Goal: Information Seeking & Learning: Understand process/instructions

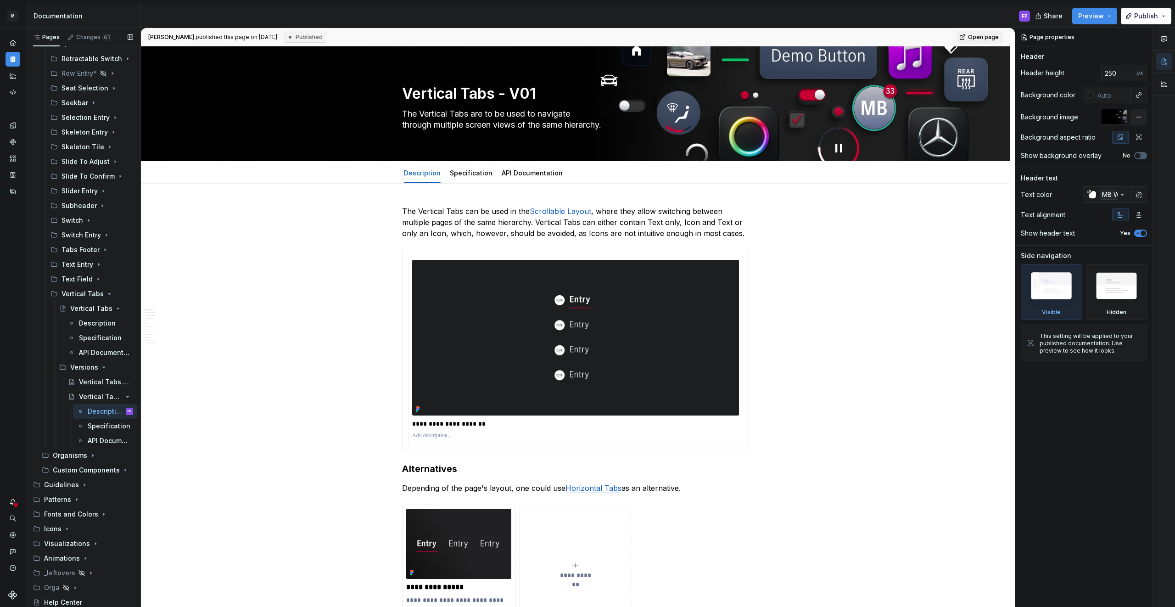
scroll to position [1176, 0]
click at [73, 497] on icon "Page tree" at bounding box center [76, 498] width 7 height 7
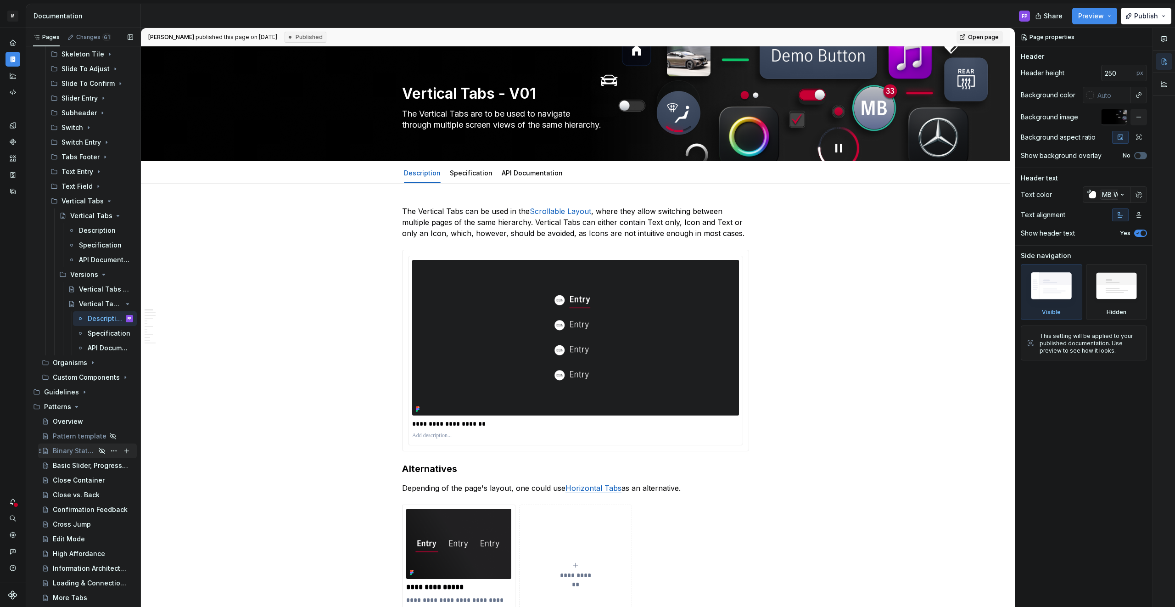
scroll to position [1210, 0]
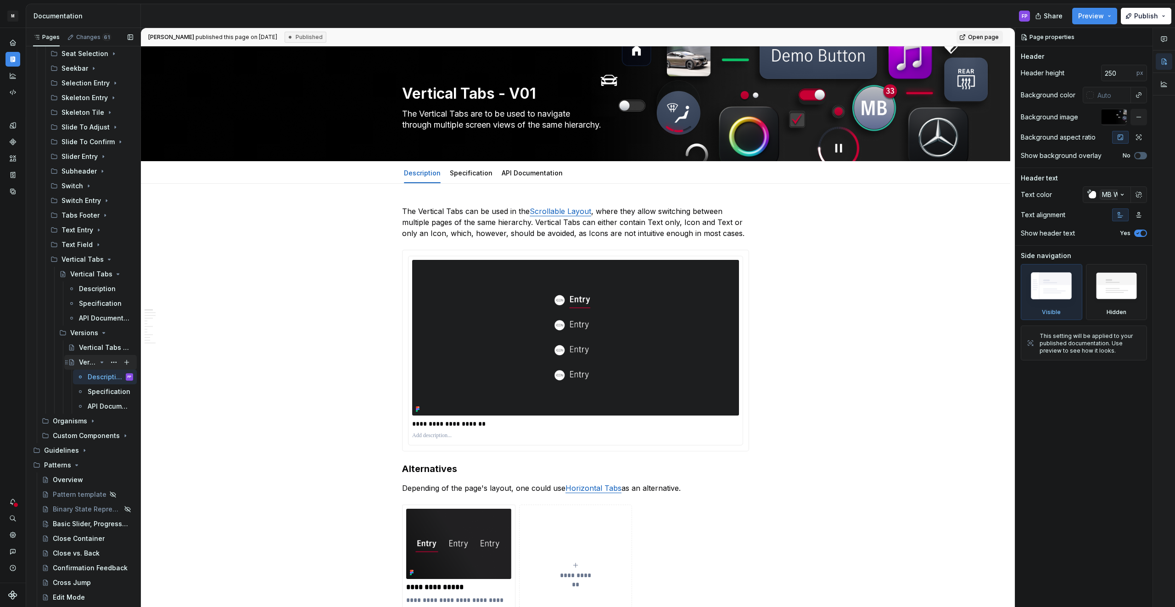
click at [100, 362] on icon "Page tree" at bounding box center [101, 361] width 7 height 7
click at [100, 334] on icon "Page tree" at bounding box center [101, 332] width 7 height 7
click at [100, 274] on icon "Page tree" at bounding box center [101, 273] width 7 height 7
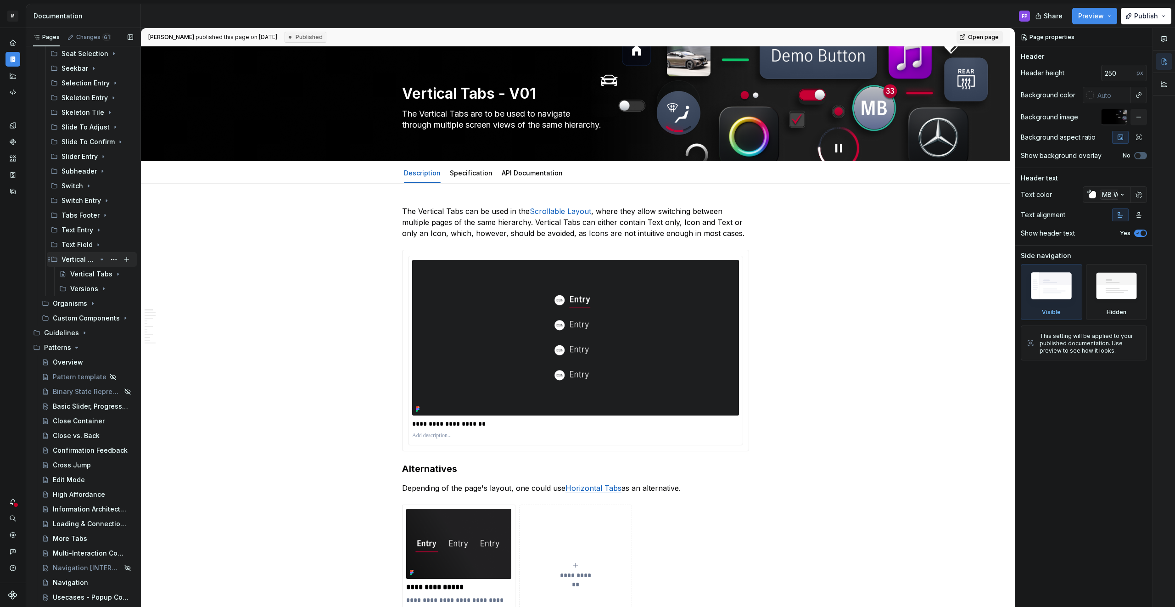
click at [101, 259] on icon "Page tree" at bounding box center [102, 259] width 2 height 1
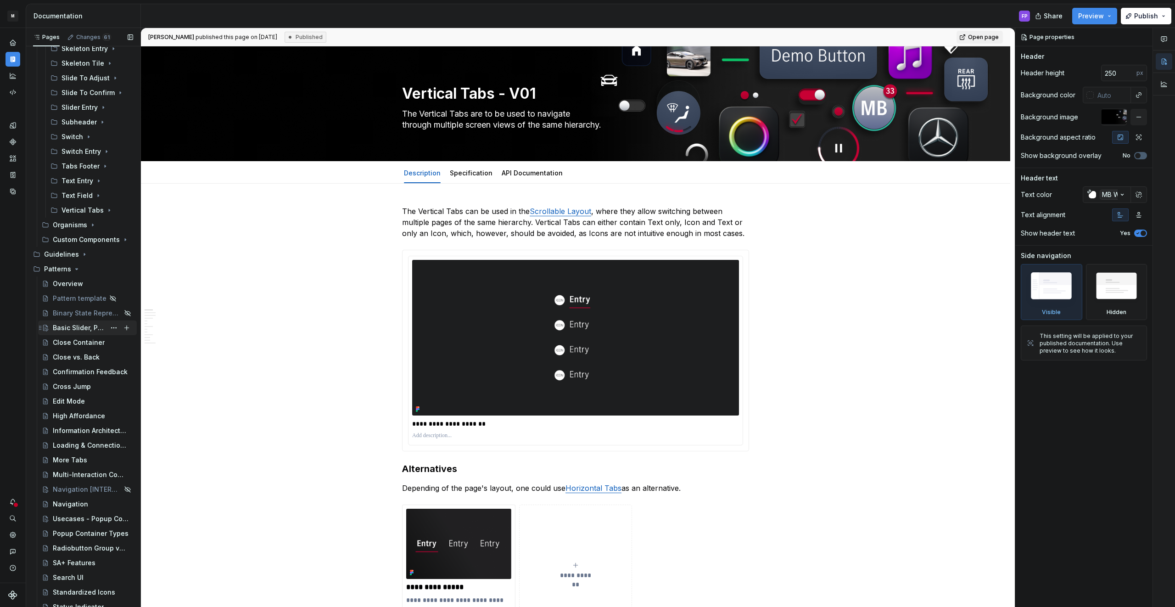
scroll to position [1259, 0]
click at [68, 330] on div "Basic Slider, Progressbar, Seekbar" at bounding box center [79, 328] width 53 height 9
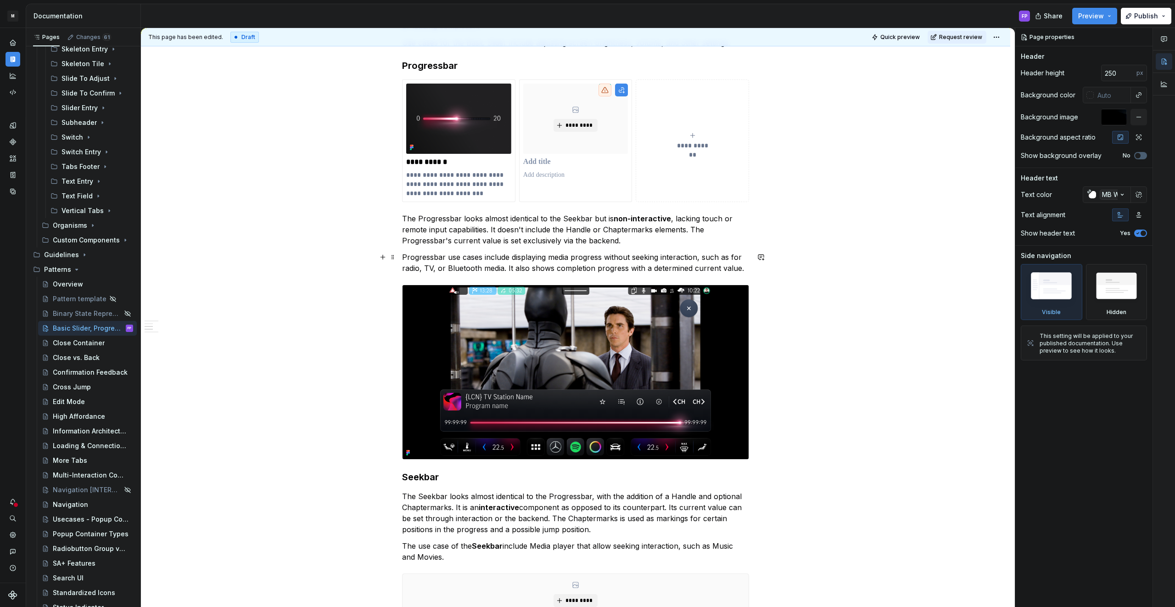
scroll to position [439, 0]
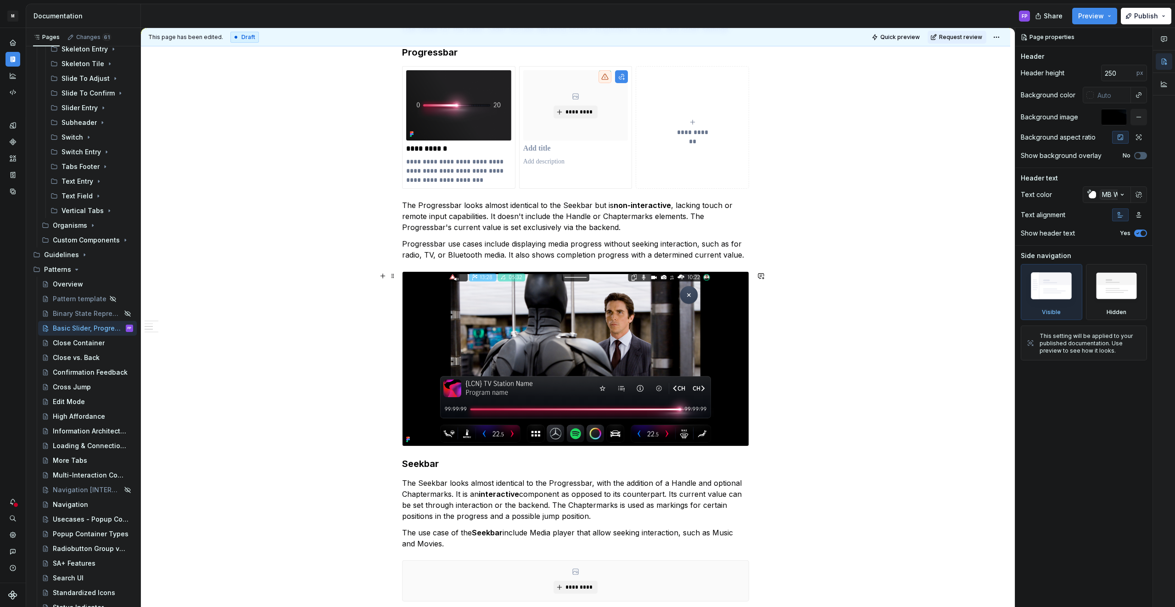
type textarea "*"
click at [459, 437] on img at bounding box center [576, 359] width 346 height 174
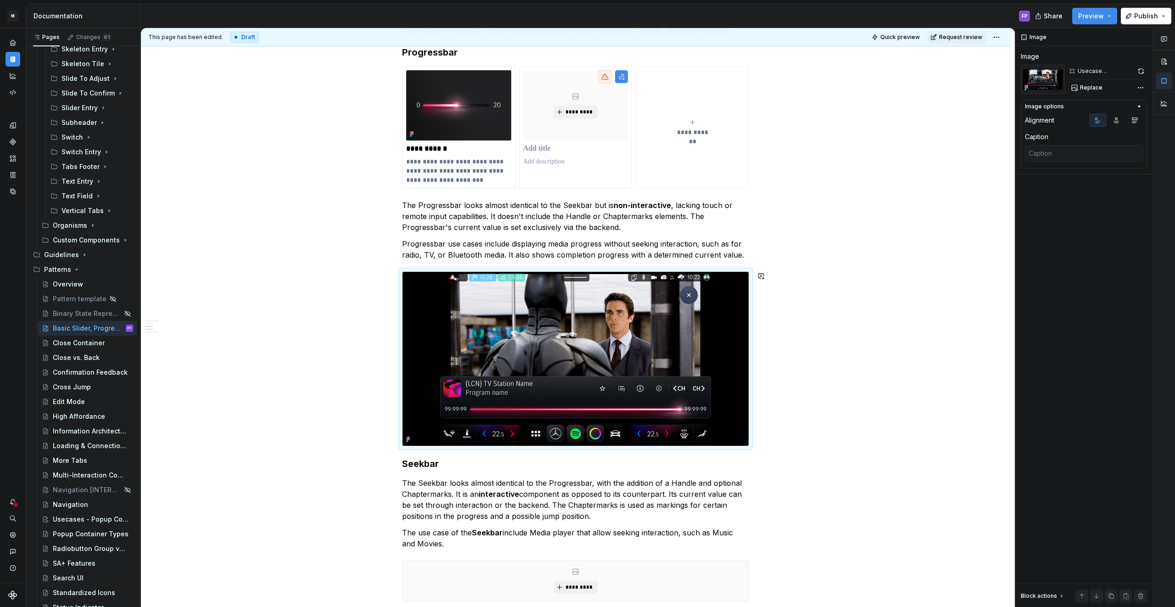
click at [434, 453] on div "**********" at bounding box center [575, 216] width 347 height 904
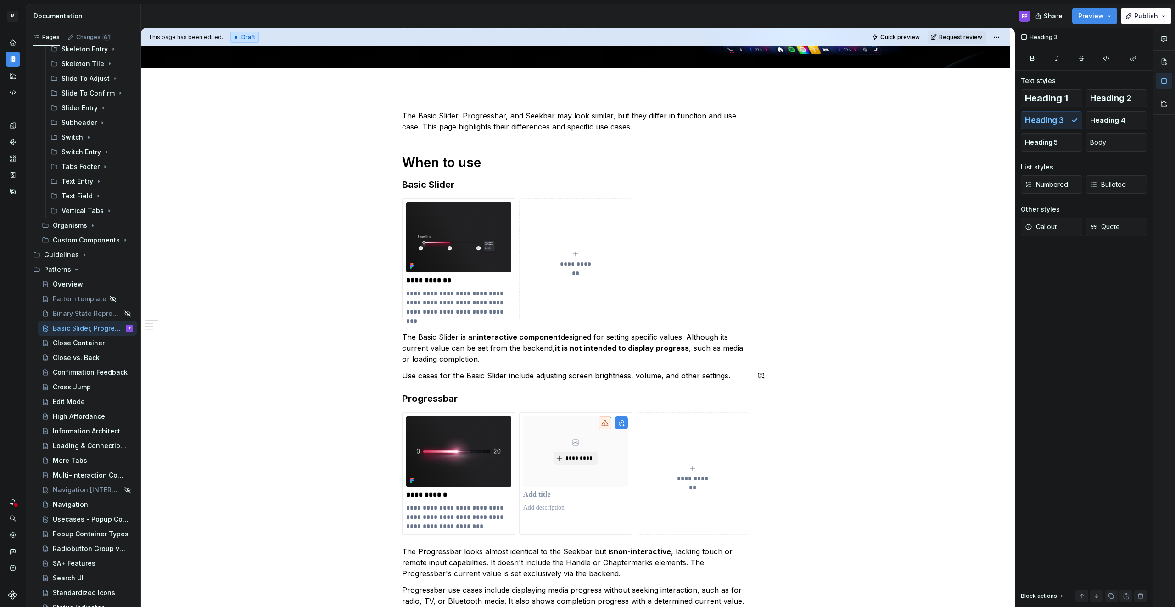
scroll to position [80, 0]
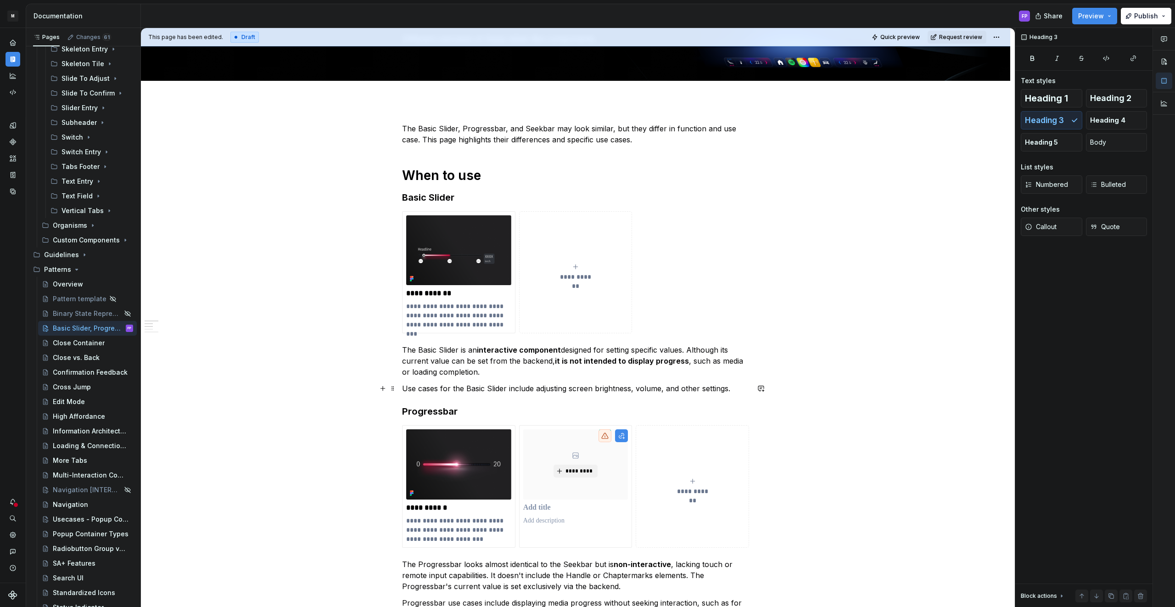
click at [745, 391] on p "Use cases for the Basic Slider include adjusting screen brightness, volume, and…" at bounding box center [575, 388] width 347 height 11
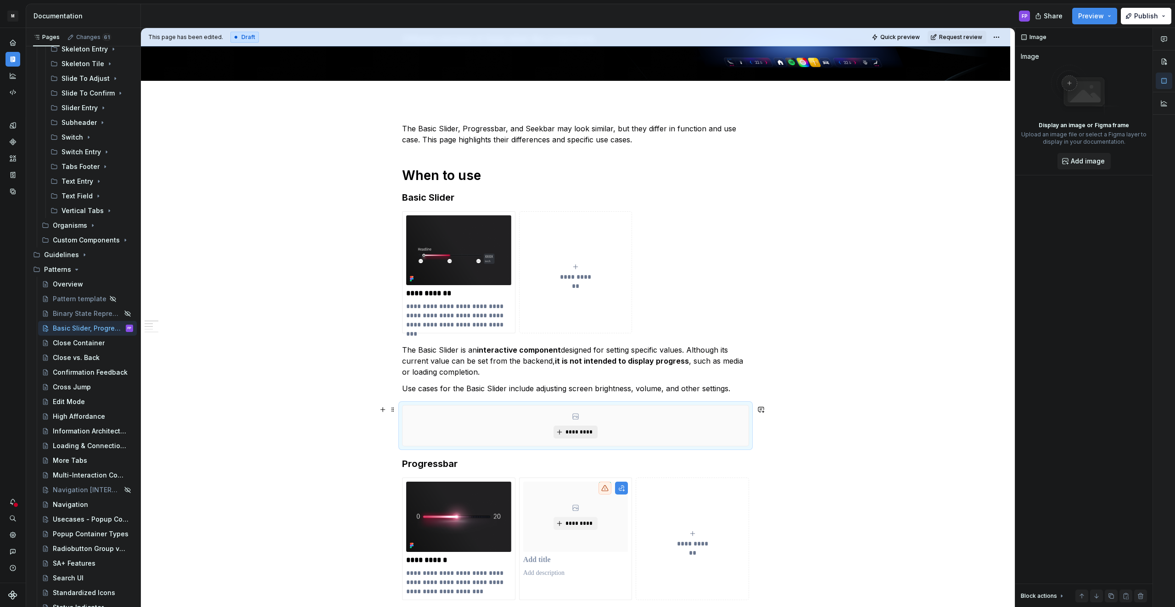
click at [573, 428] on span "*********" at bounding box center [579, 431] width 28 height 7
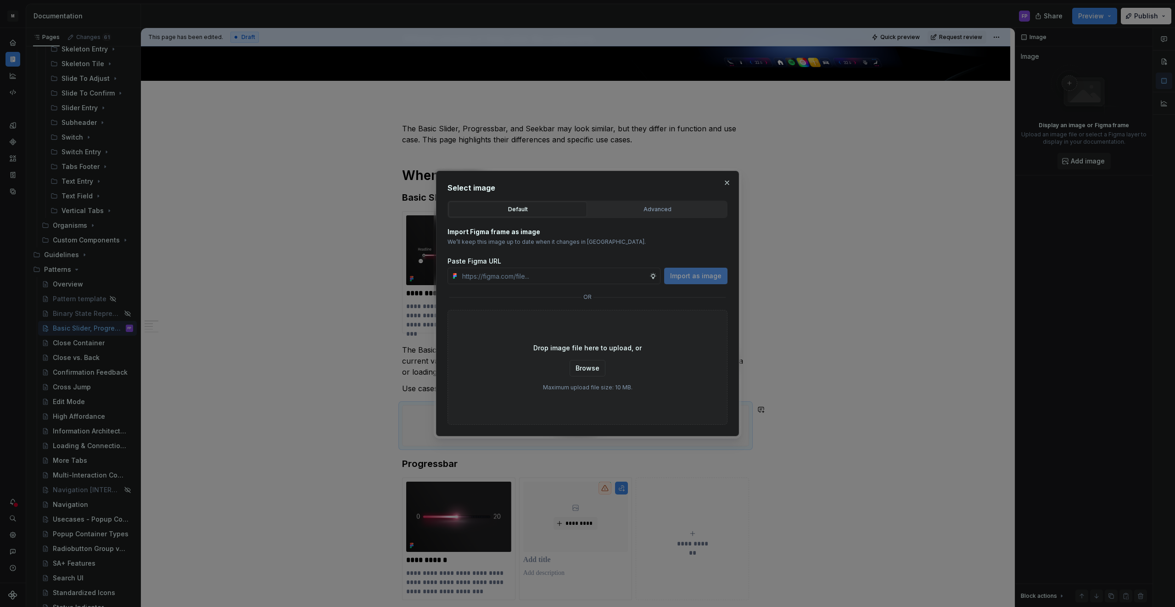
click at [630, 204] on button "Advanced" at bounding box center [657, 210] width 139 height 16
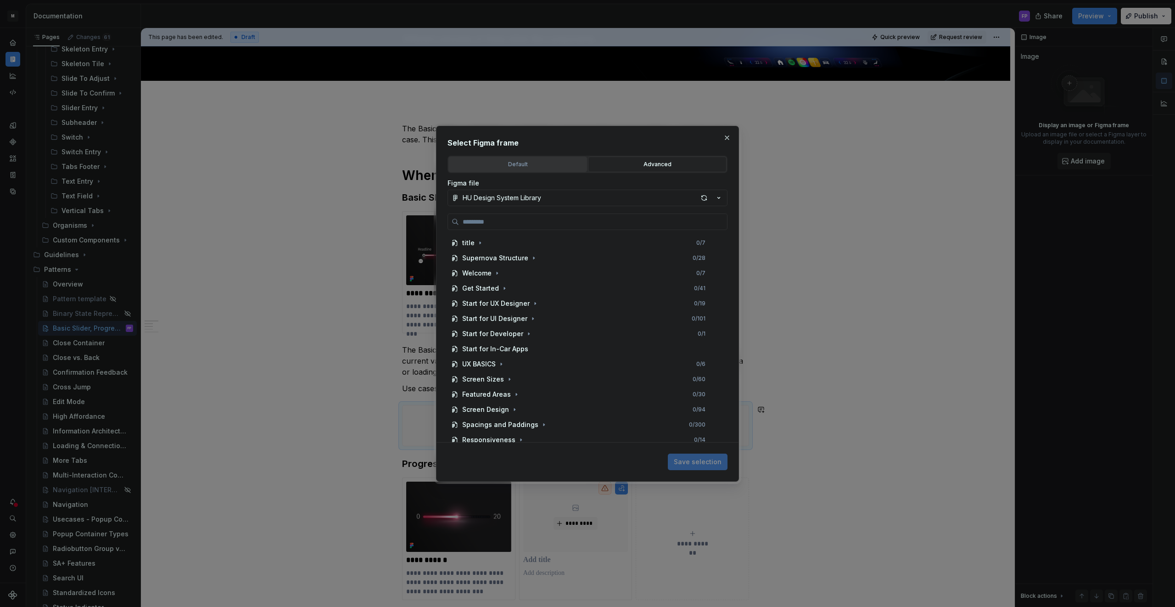
click at [533, 166] on div "Default" at bounding box center [518, 164] width 132 height 9
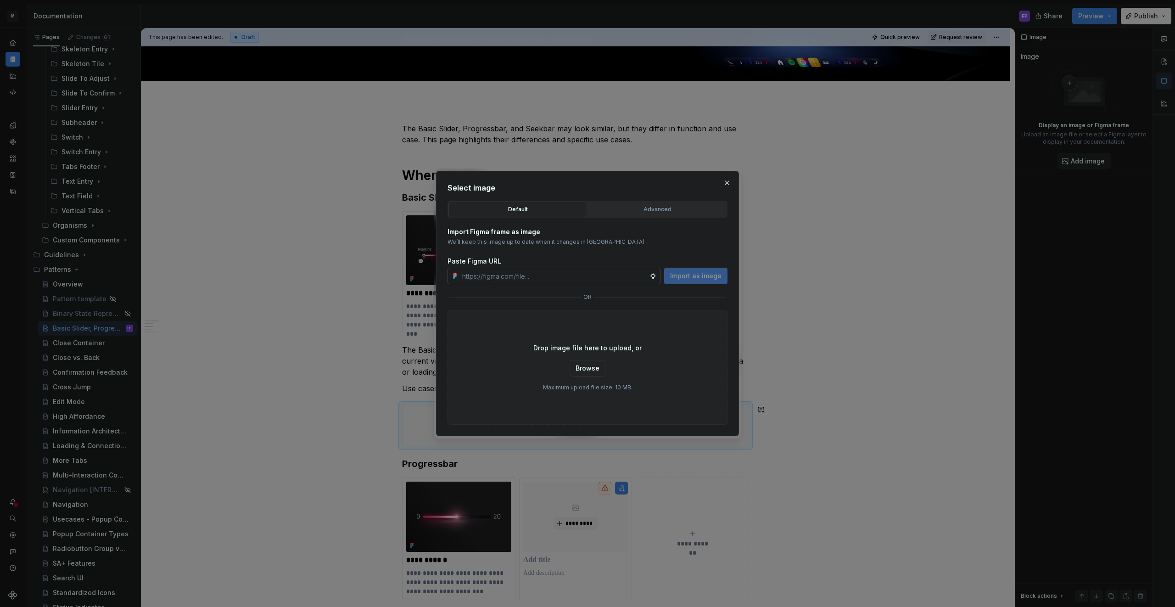
type textarea "*"
drag, startPoint x: 550, startPoint y: 276, endPoint x: 561, endPoint y: 277, distance: 11.1
click at [550, 276] on input "text" at bounding box center [554, 276] width 191 height 17
paste input "https://www.figma.com/design/9cnXMFBawi4epdeCQrjiFL/HU-Design-System-Guidelines…"
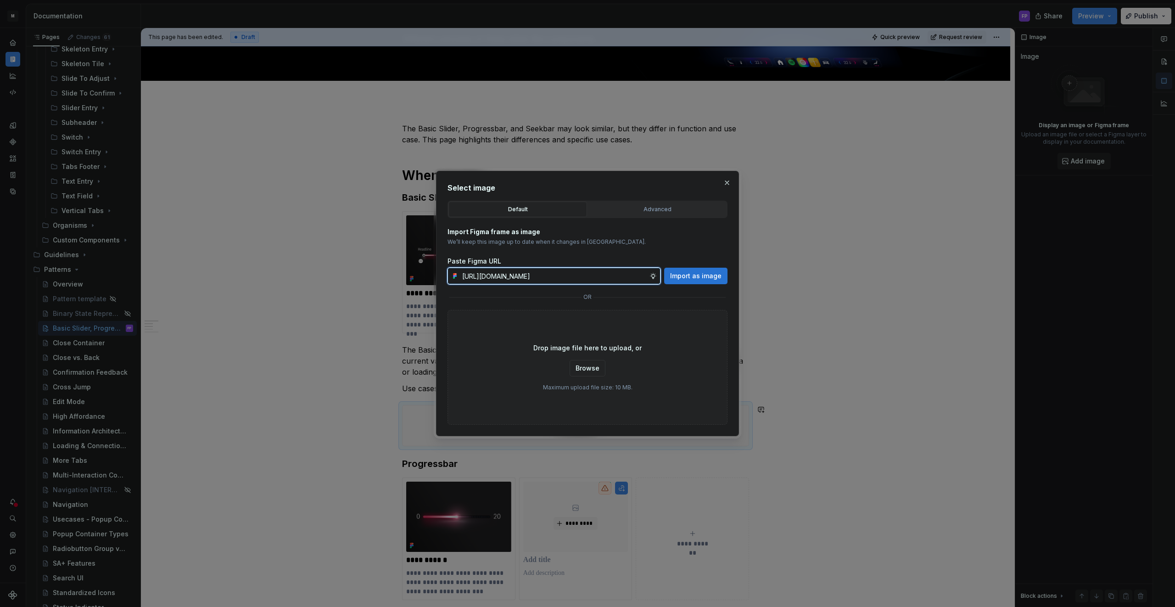
type input "https://www.figma.com/design/9cnXMFBawi4epdeCQrjiFL/HU-Design-System-Guidelines…"
click at [679, 278] on span "Import as image" at bounding box center [695, 275] width 51 height 9
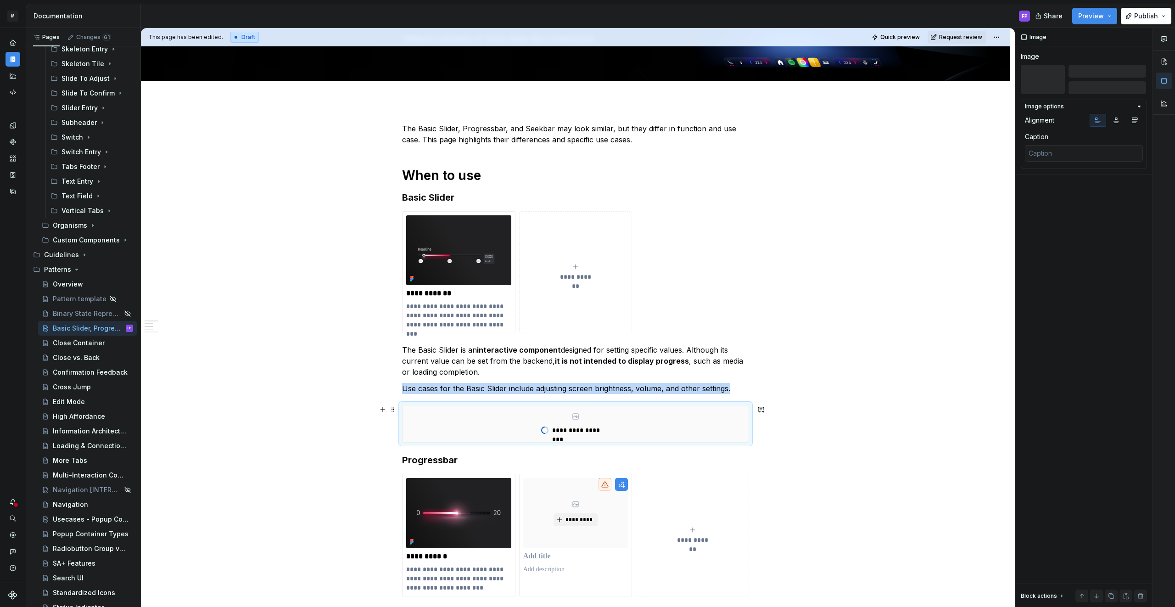
click at [588, 431] on p "**********" at bounding box center [581, 429] width 58 height 9
click at [578, 369] on p "The Basic Slider is an interactive component designed for setting specific valu…" at bounding box center [575, 360] width 347 height 33
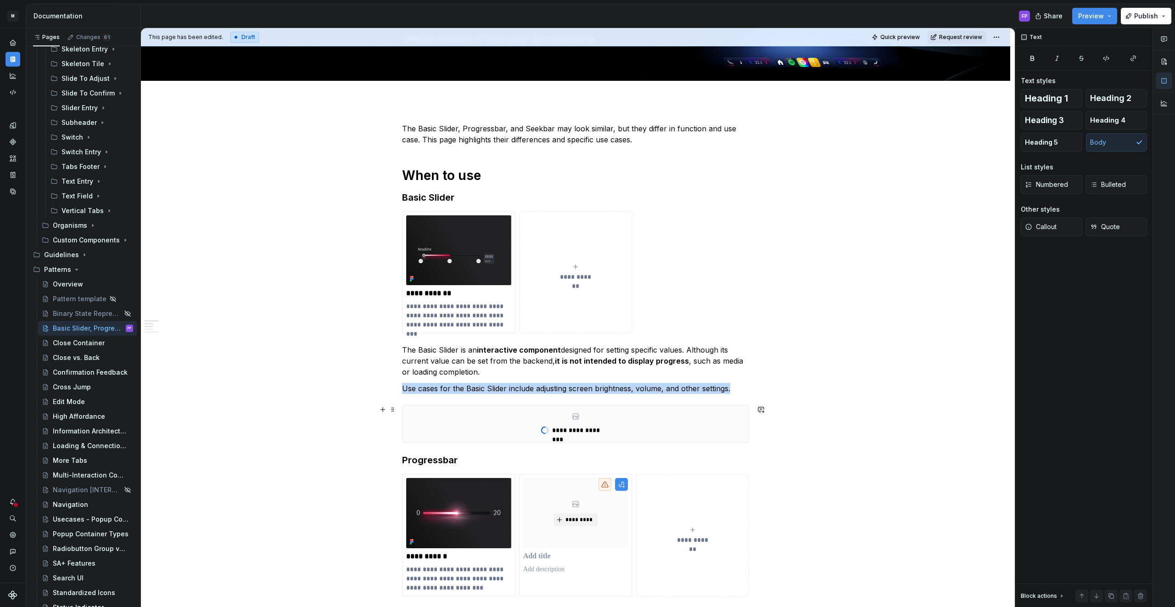
click at [576, 412] on div "**********" at bounding box center [576, 423] width 346 height 37
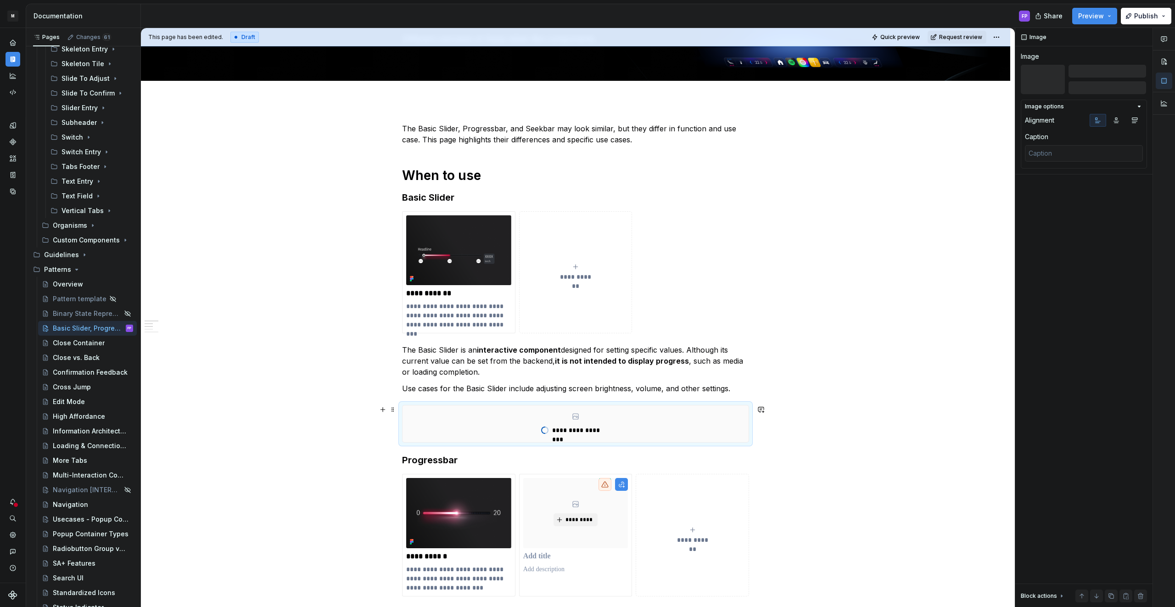
click at [624, 421] on div "**********" at bounding box center [576, 423] width 346 height 37
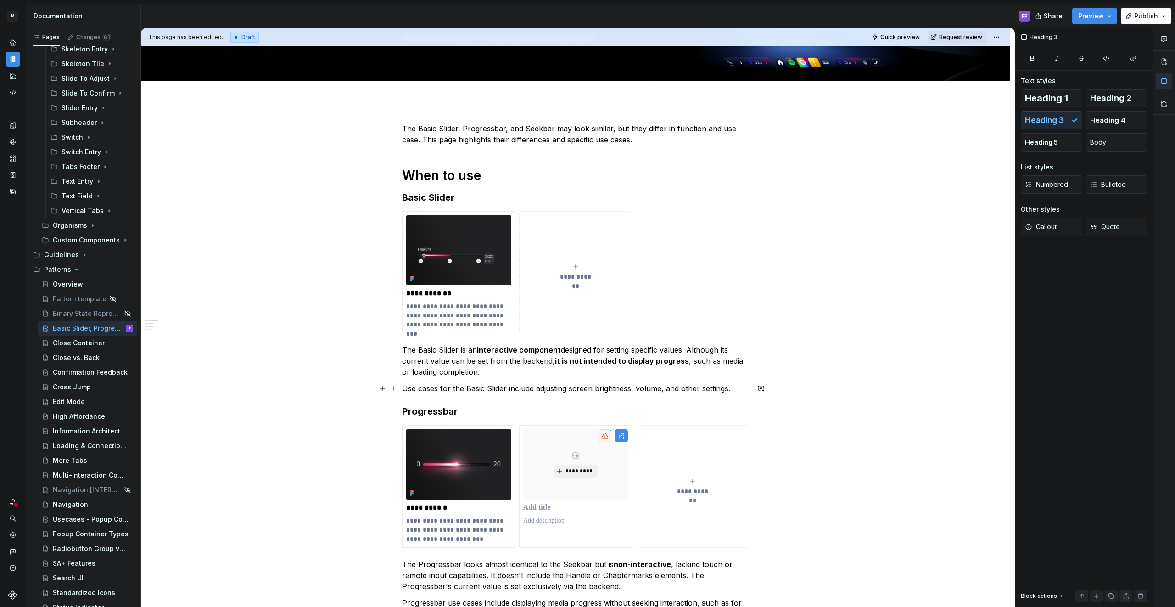
click at [744, 389] on p "Use cases for the Basic Slider include adjusting screen brightness, volume, and…" at bounding box center [575, 388] width 347 height 11
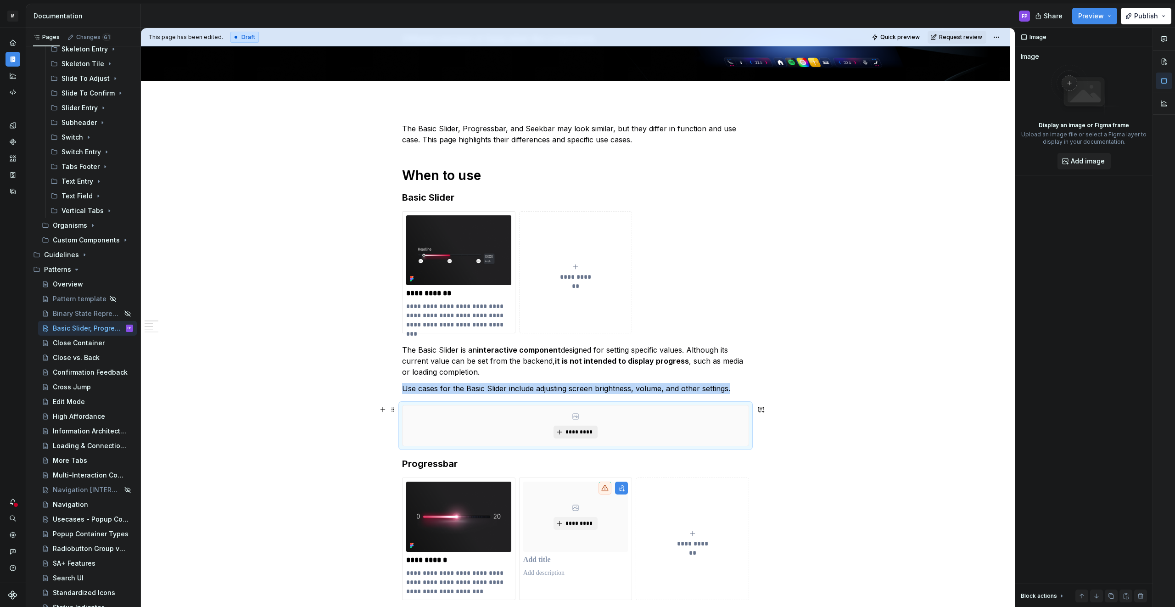
click at [566, 427] on button "*********" at bounding box center [576, 431] width 44 height 13
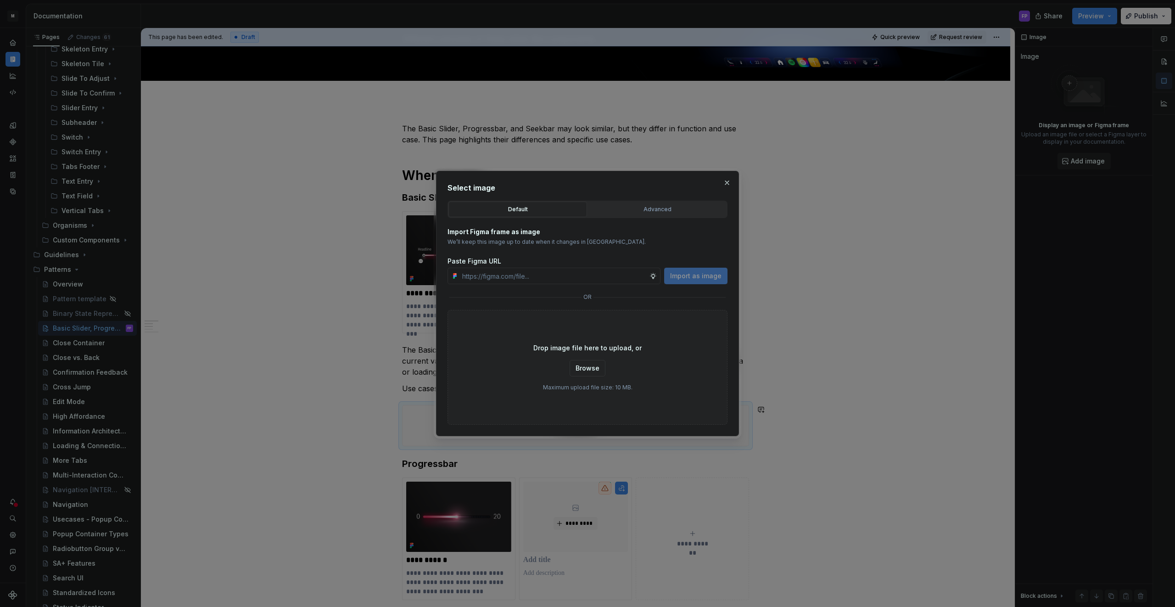
click at [632, 213] on div "Advanced" at bounding box center [657, 209] width 132 height 9
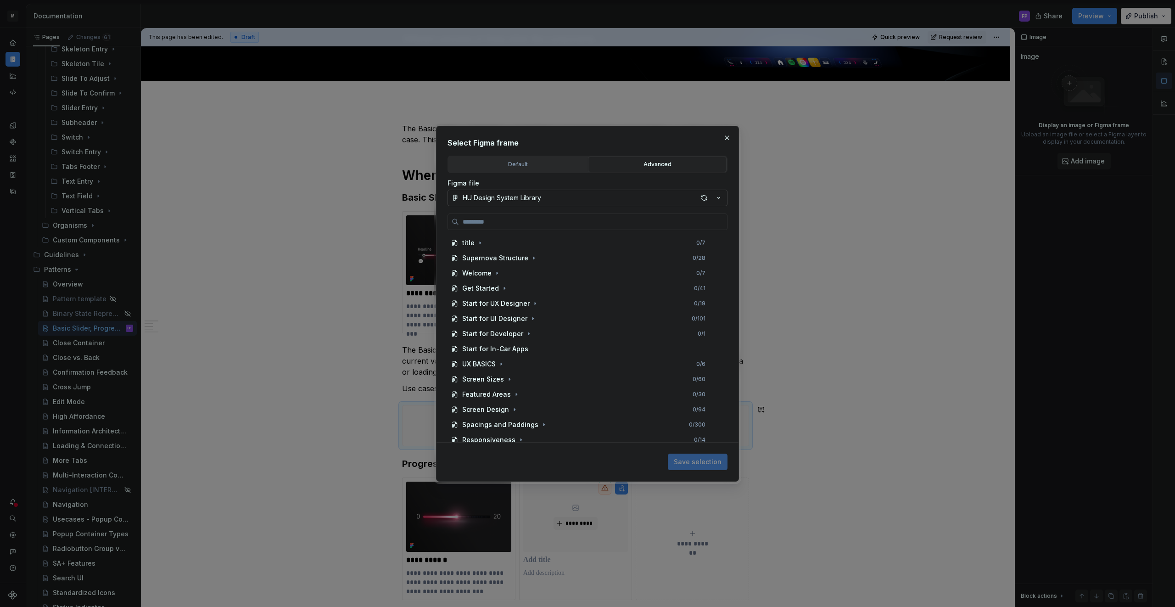
click at [599, 198] on button "HU Design System Library" at bounding box center [588, 198] width 280 height 17
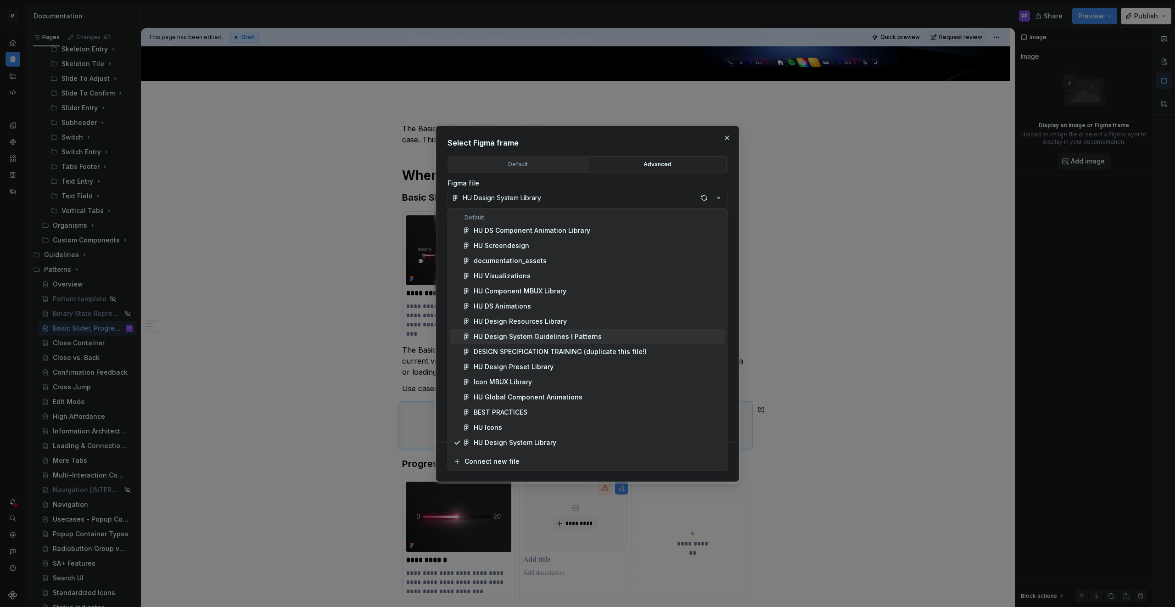
click at [532, 335] on div "HU Design System Guidelines l Patterns" at bounding box center [538, 336] width 128 height 9
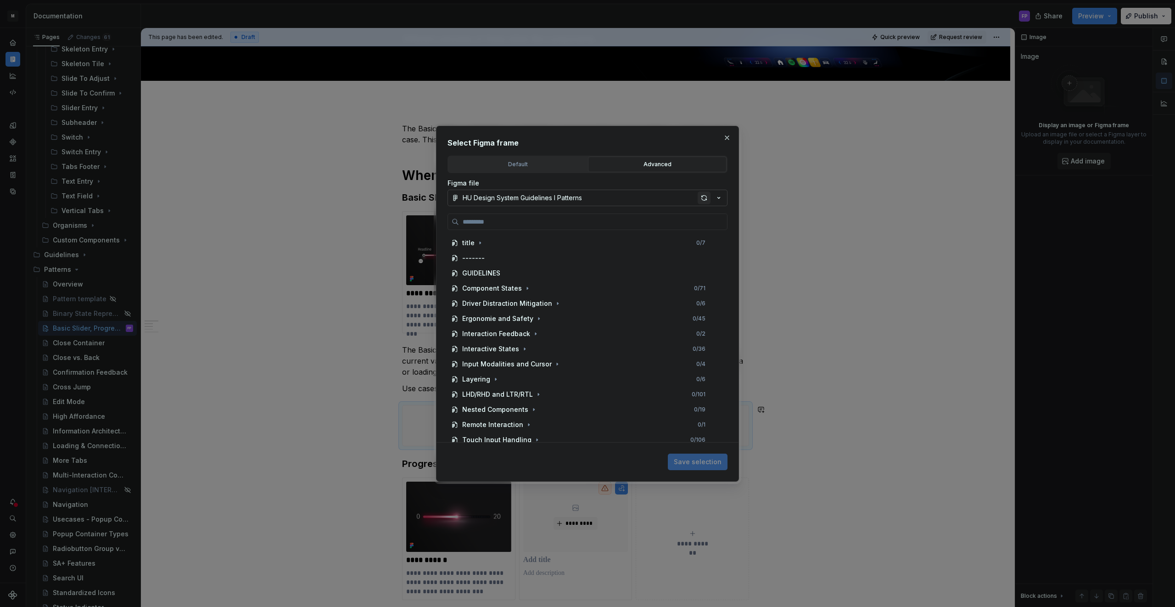
click at [703, 197] on div "button" at bounding box center [704, 197] width 13 height 13
click at [674, 222] on input "search" at bounding box center [593, 221] width 268 height 9
type textarea "*"
type input "**********"
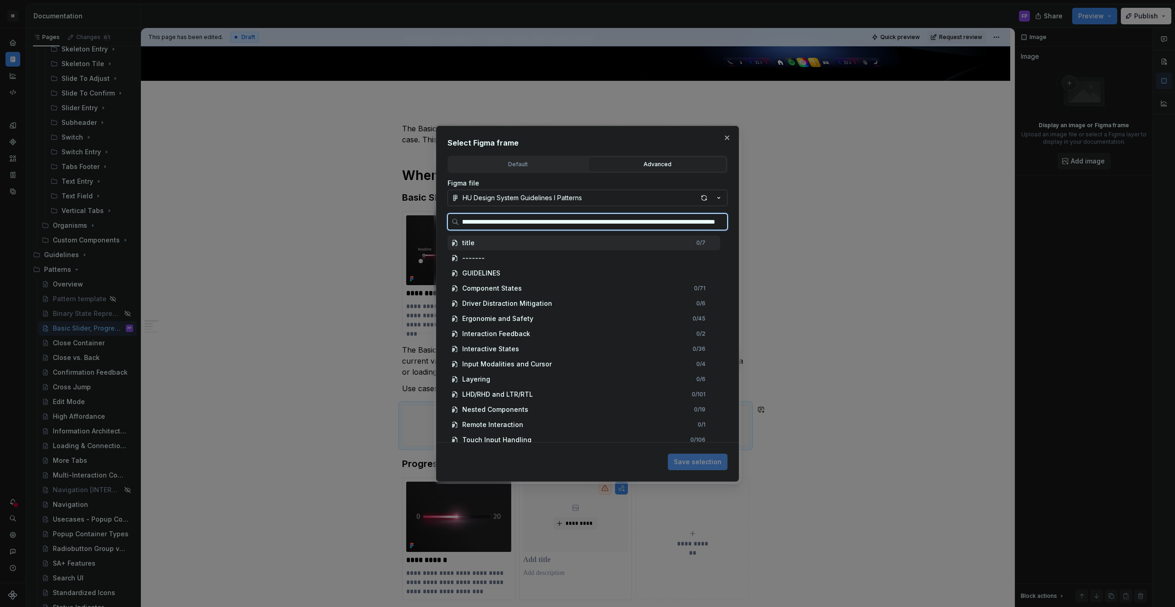
type textarea "*"
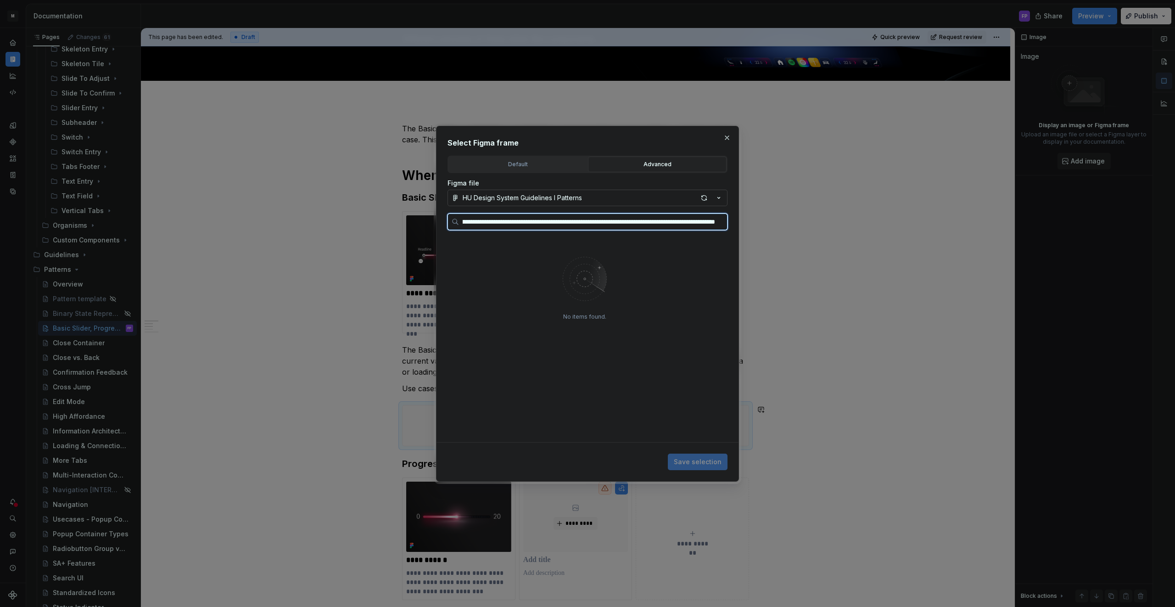
click at [721, 219] on input "**********" at bounding box center [593, 221] width 268 height 9
click at [719, 220] on input "**********" at bounding box center [593, 221] width 268 height 9
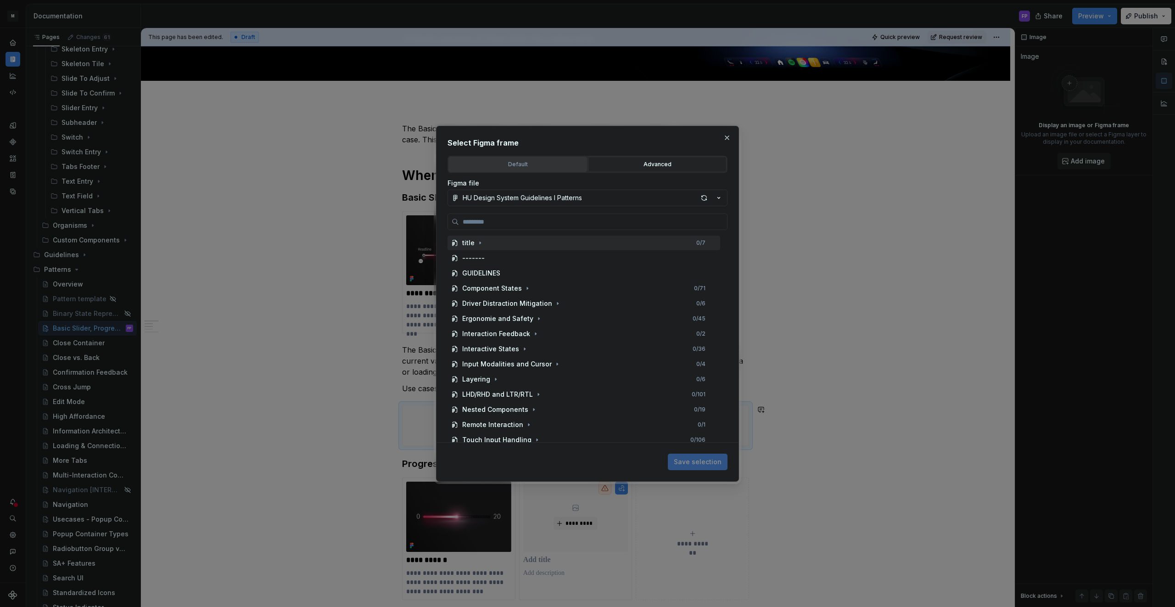
click at [533, 163] on div "Default" at bounding box center [518, 164] width 132 height 9
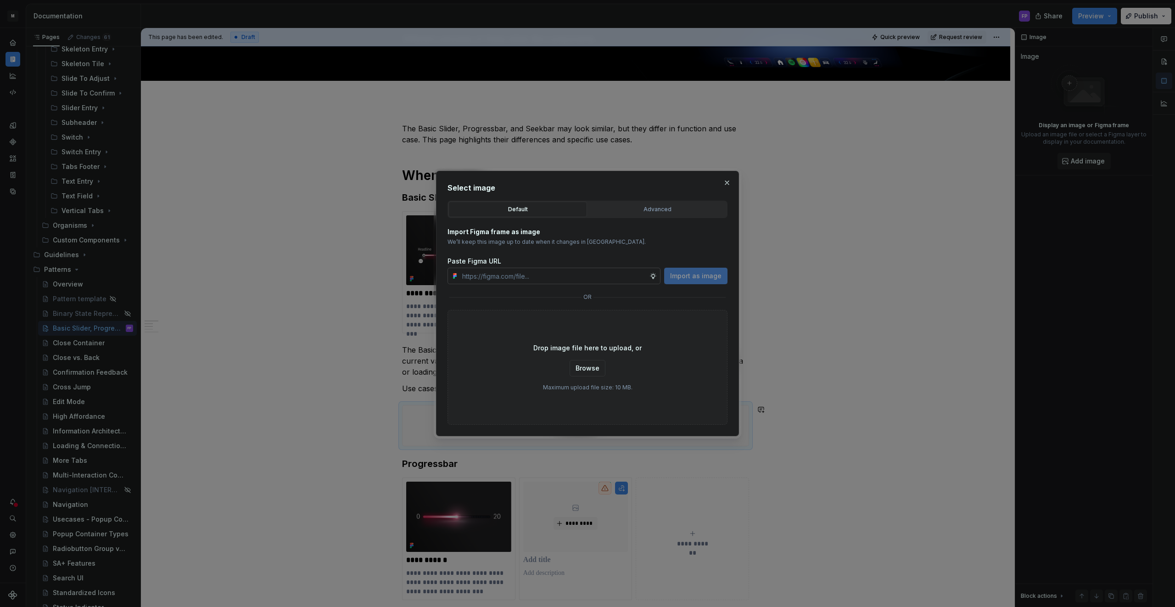
click at [548, 275] on input "text" at bounding box center [554, 276] width 191 height 17
paste input "https://www.figma.com/design/9cnXMFBawi4epdeCQrjiFL/HU-Design-System-Guidelines…"
type input "https://www.figma.com/design/9cnXMFBawi4epdeCQrjiFL/HU-Design-System-Guidelines…"
click at [683, 277] on span "Import as image" at bounding box center [695, 275] width 51 height 9
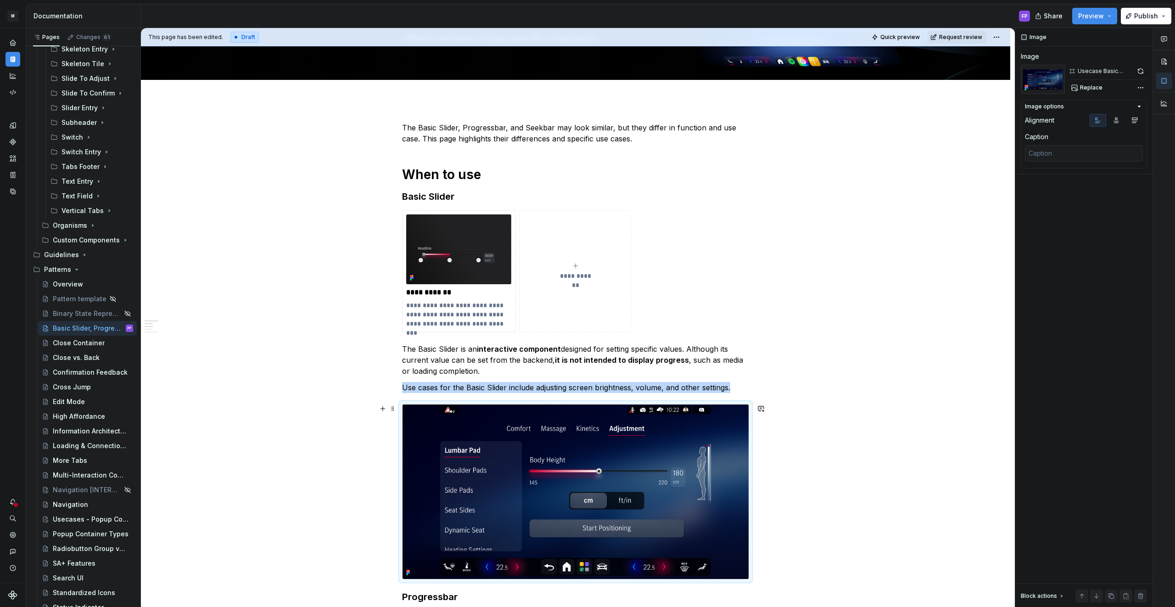
scroll to position [209, 0]
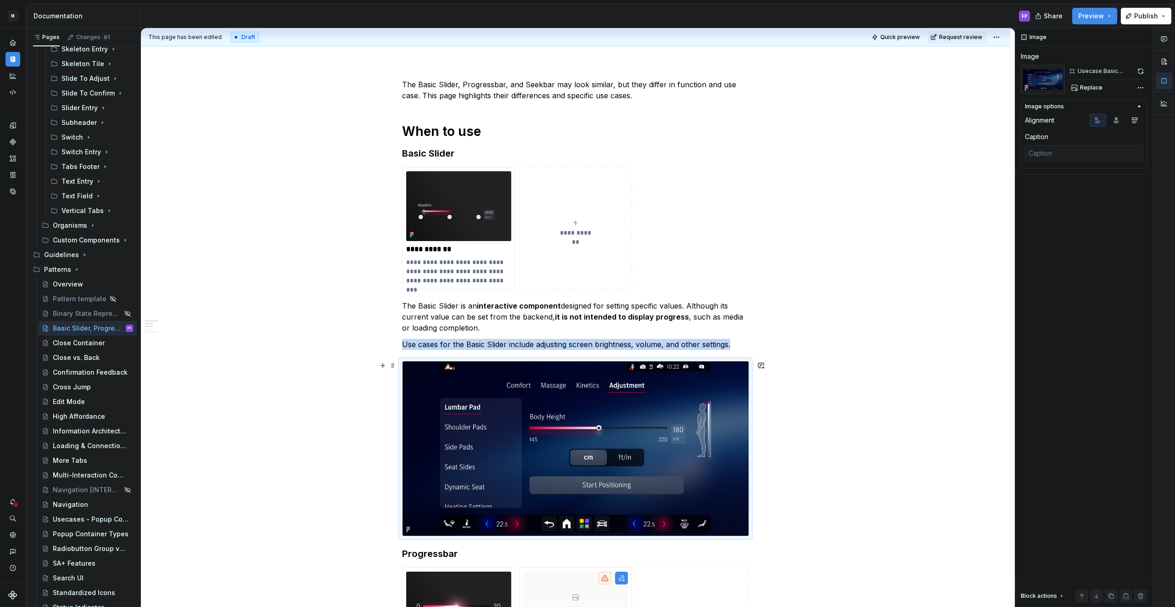
click at [575, 419] on img at bounding box center [576, 448] width 346 height 174
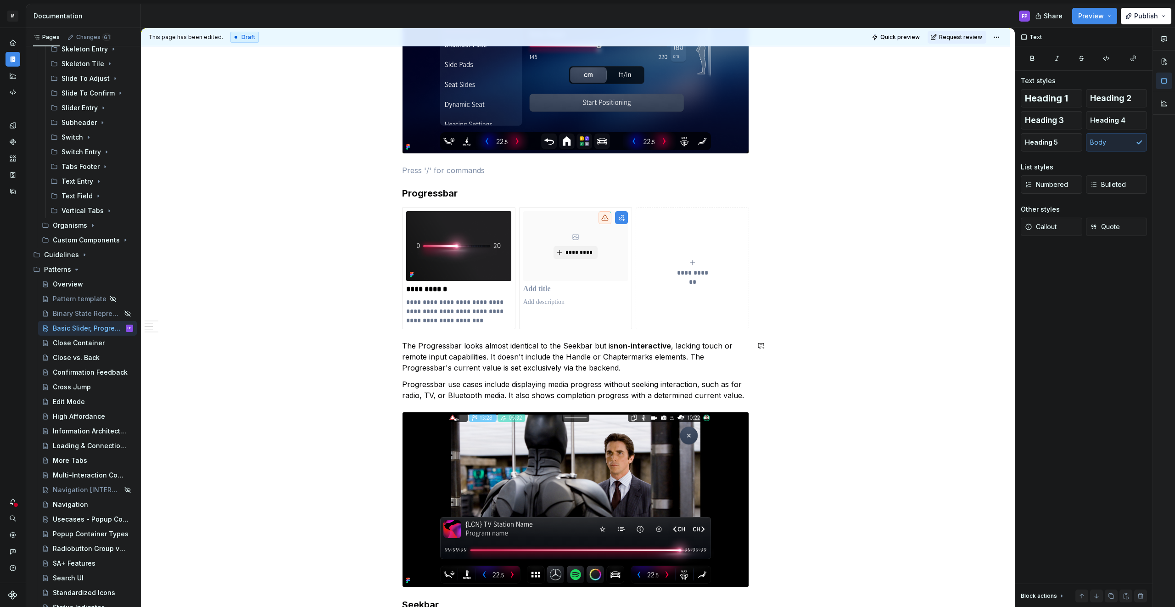
scroll to position [532, 0]
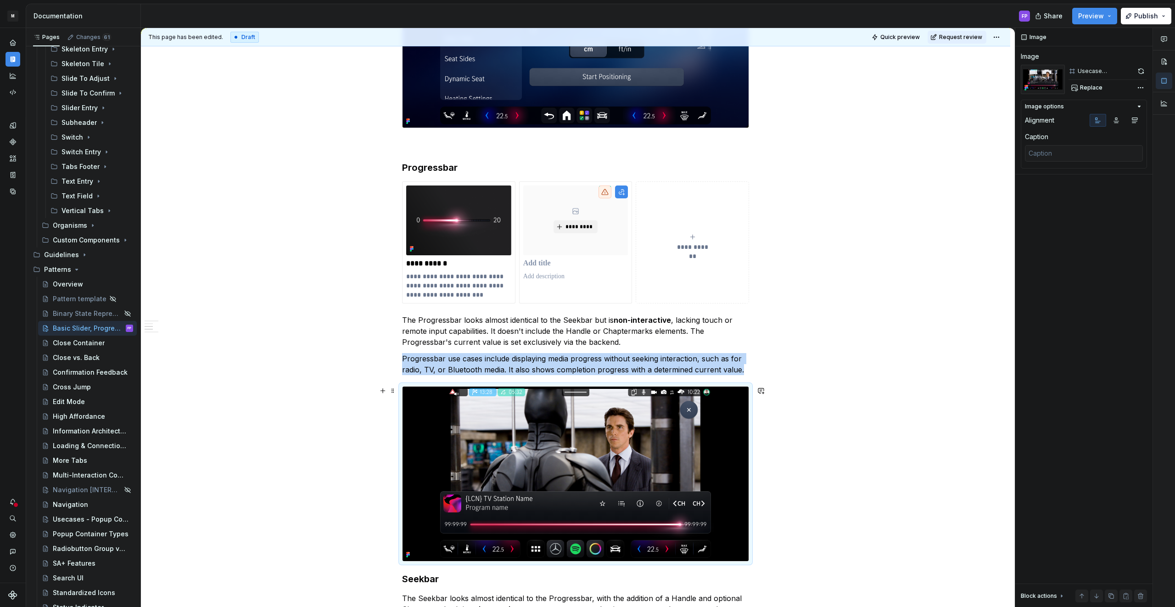
click at [568, 403] on img at bounding box center [576, 473] width 346 height 174
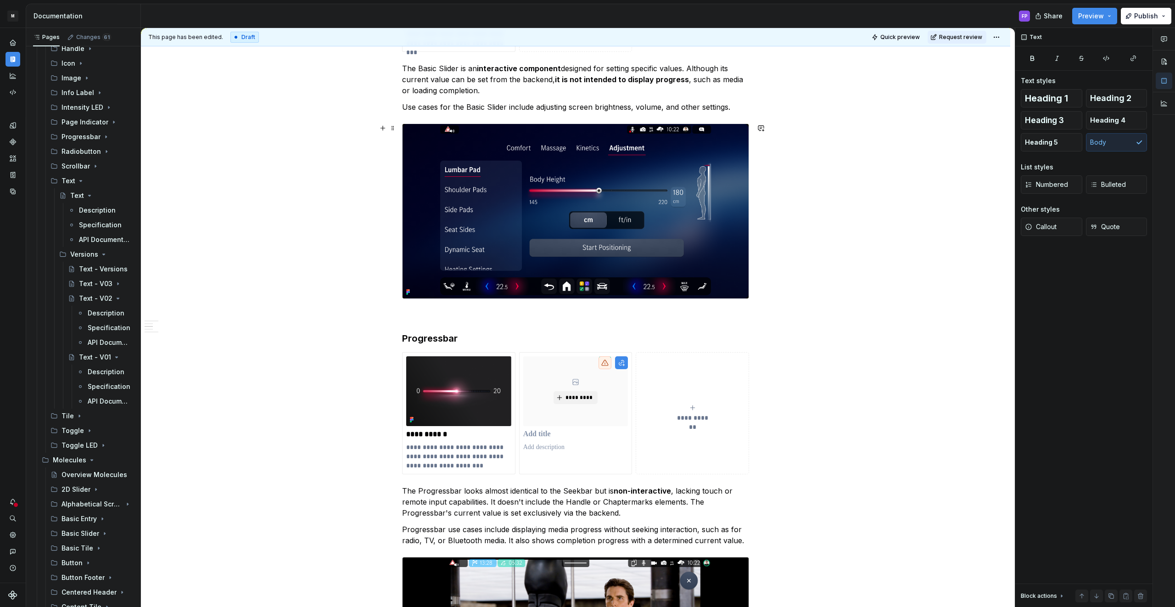
scroll to position [364, 0]
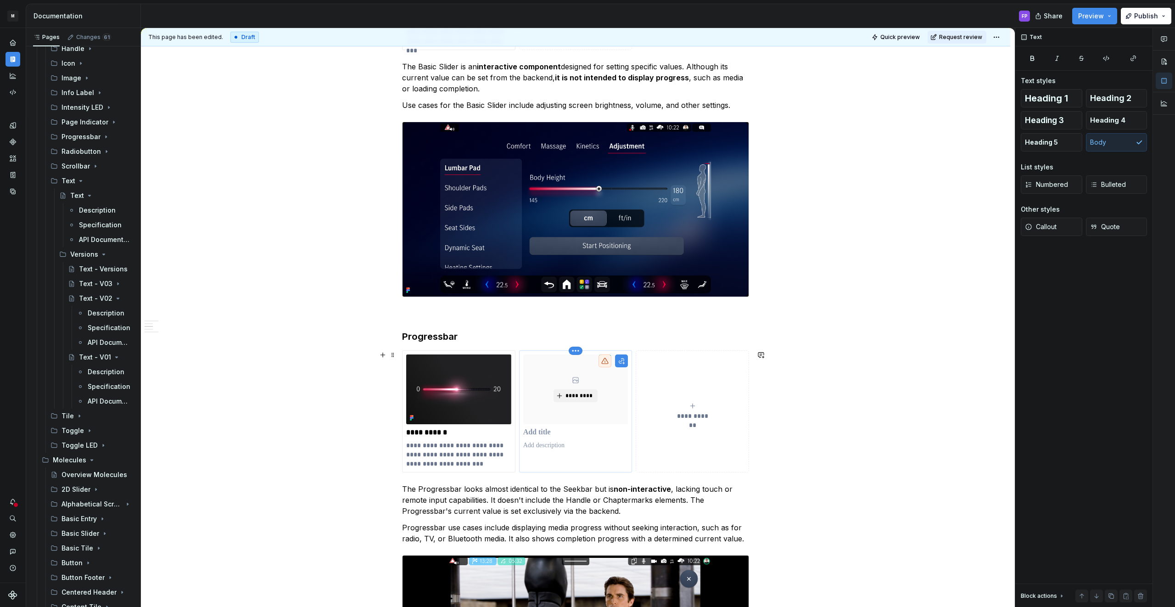
click at [577, 350] on html "M MBUX-DesignSystem FP Dataset Default Documentation FP Share Preview Publish P…" at bounding box center [587, 303] width 1175 height 607
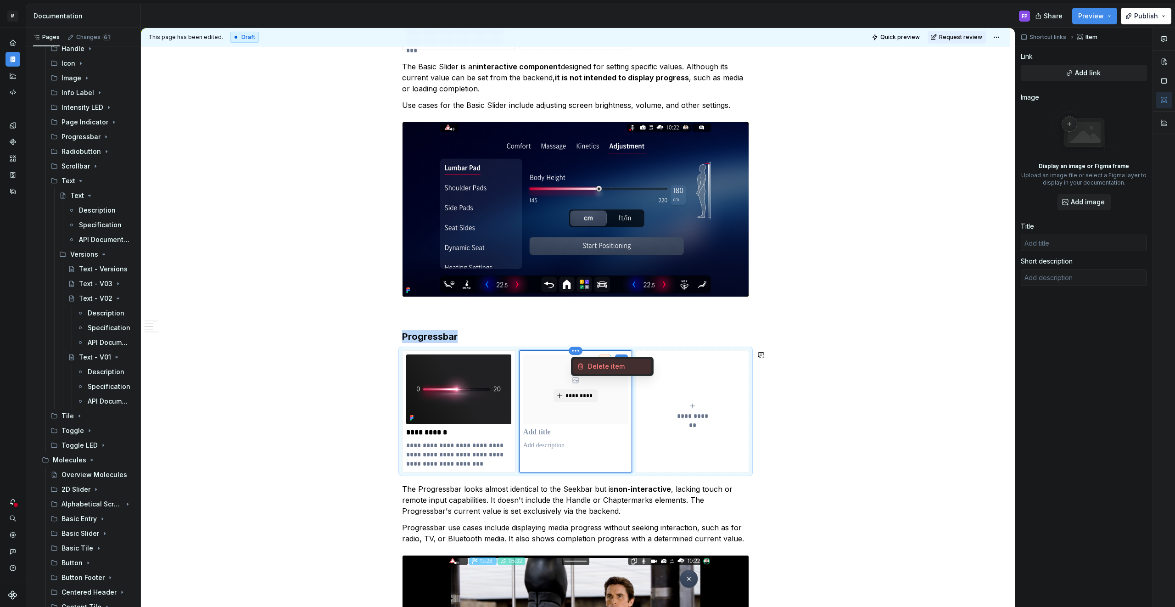
drag, startPoint x: 599, startPoint y: 367, endPoint x: 562, endPoint y: 341, distance: 44.8
click at [599, 367] on div "Delete item" at bounding box center [618, 366] width 60 height 9
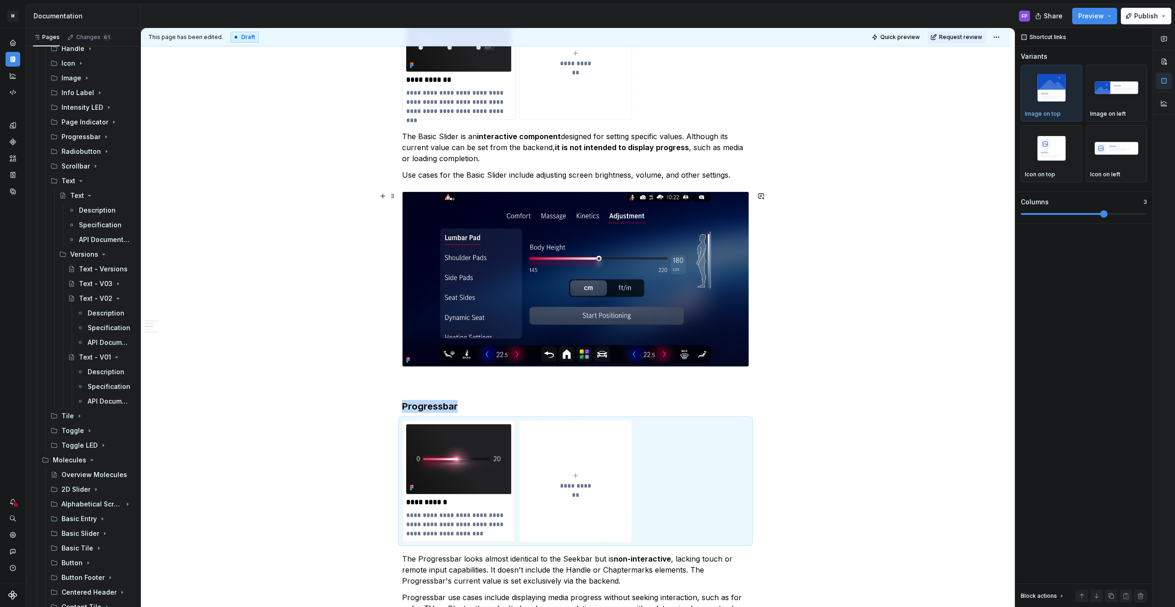
scroll to position [292, 0]
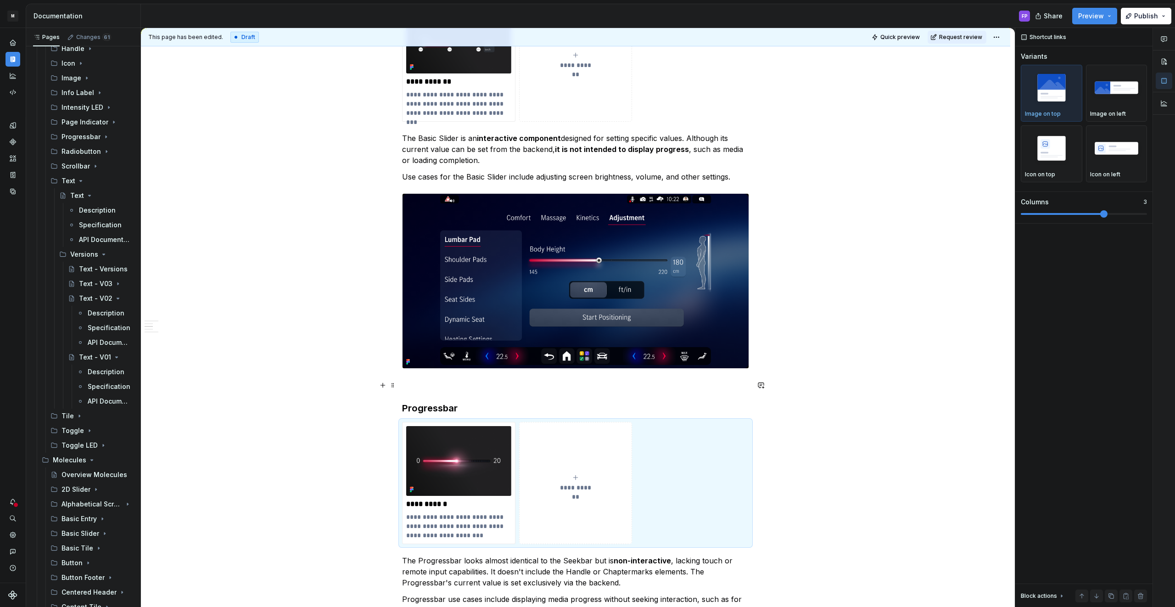
click at [499, 381] on p at bounding box center [575, 385] width 347 height 11
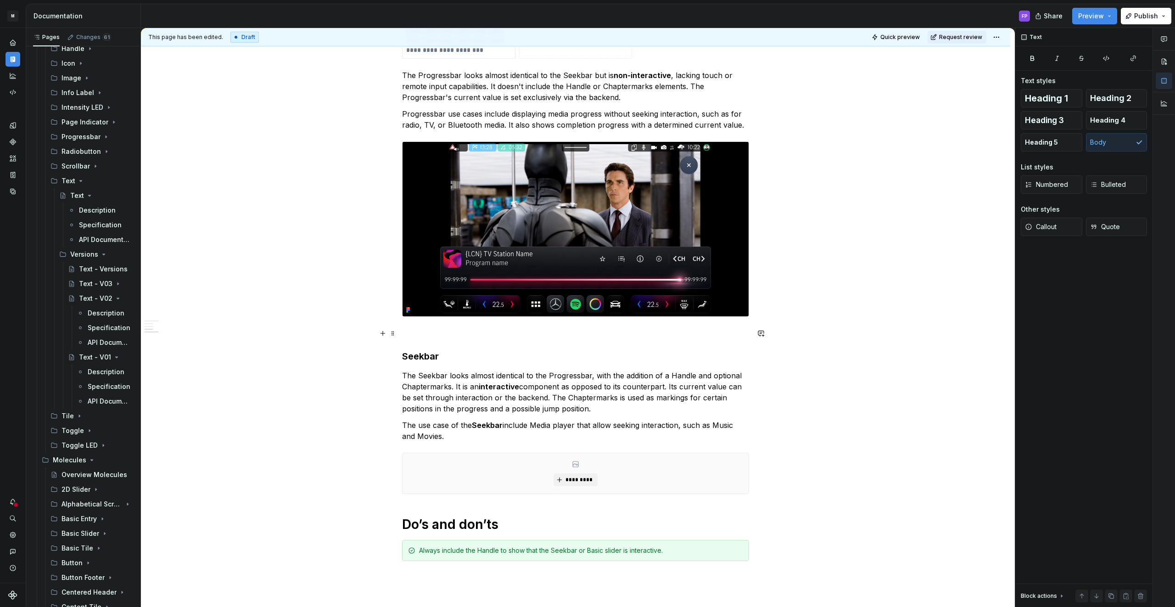
scroll to position [775, 0]
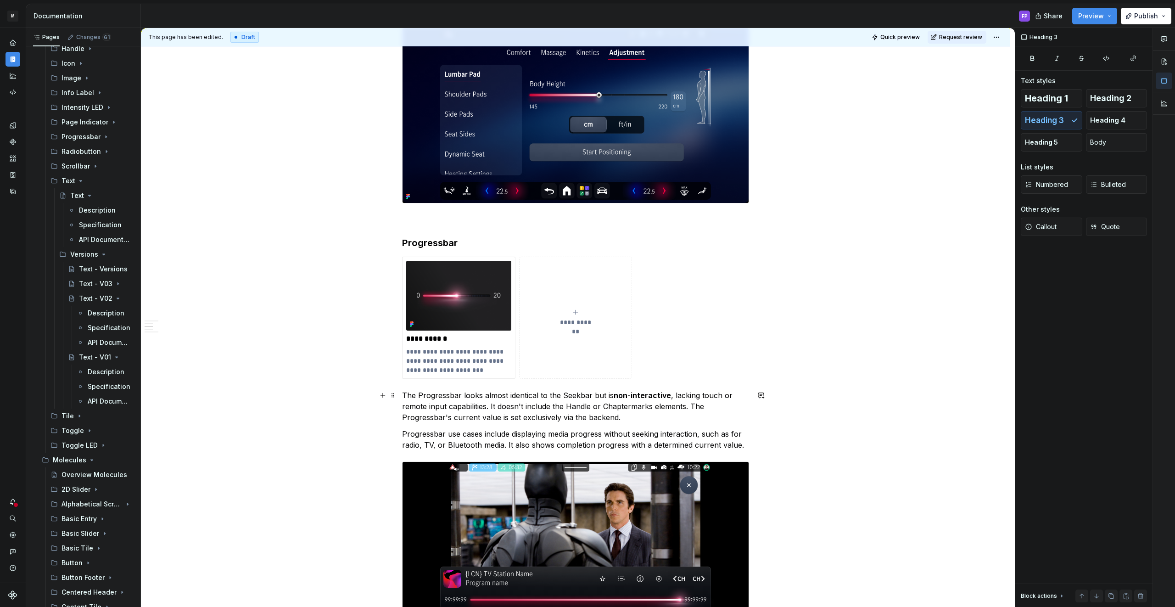
scroll to position [458, 0]
type textarea "*"
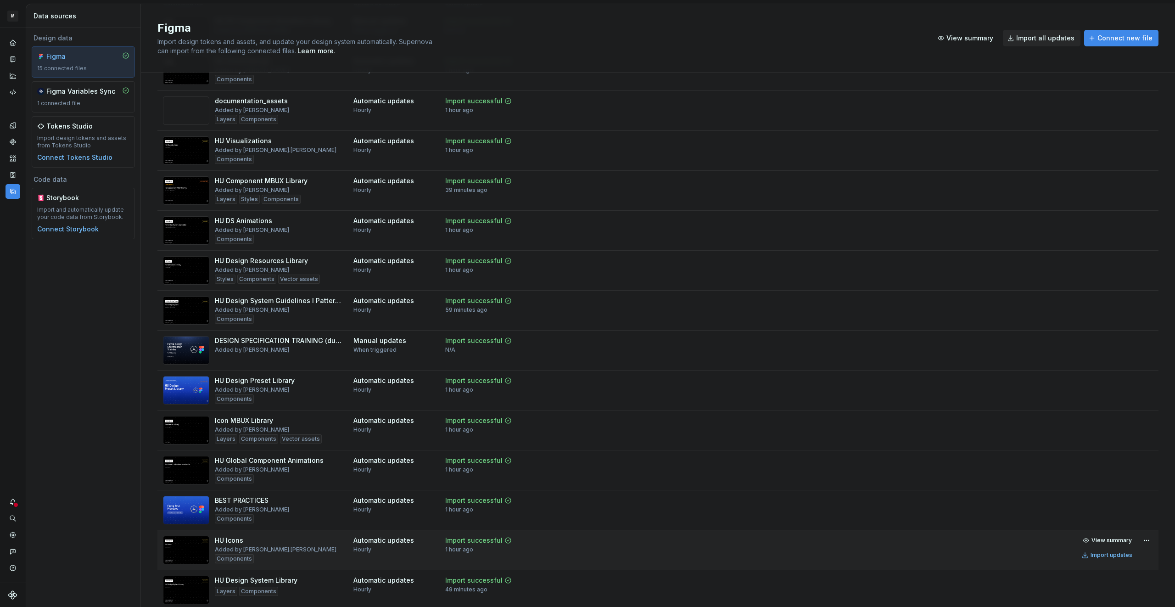
scroll to position [67, 0]
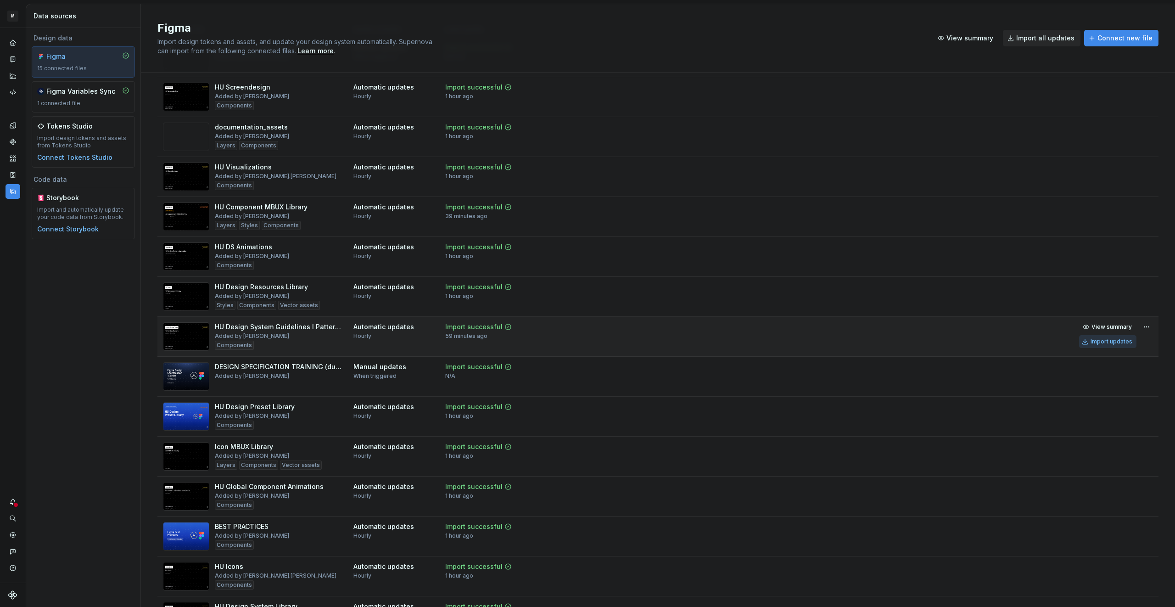
click at [1099, 338] on div "Import updates" at bounding box center [1112, 341] width 42 height 7
